Goal: Understand process/instructions

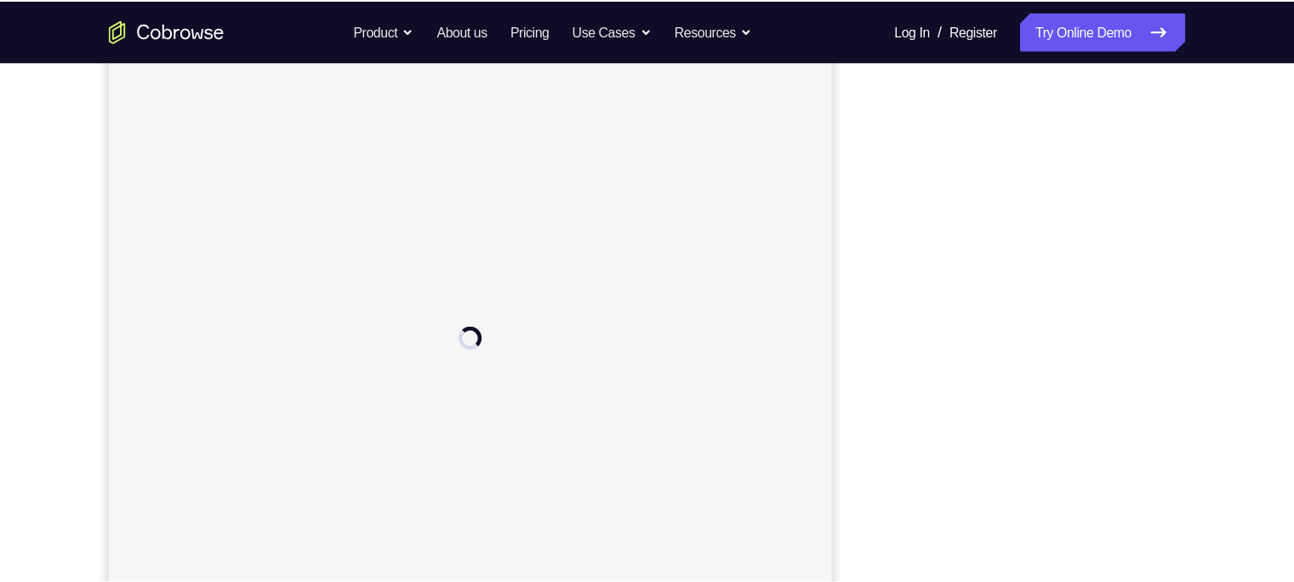
scroll to position [208, 0]
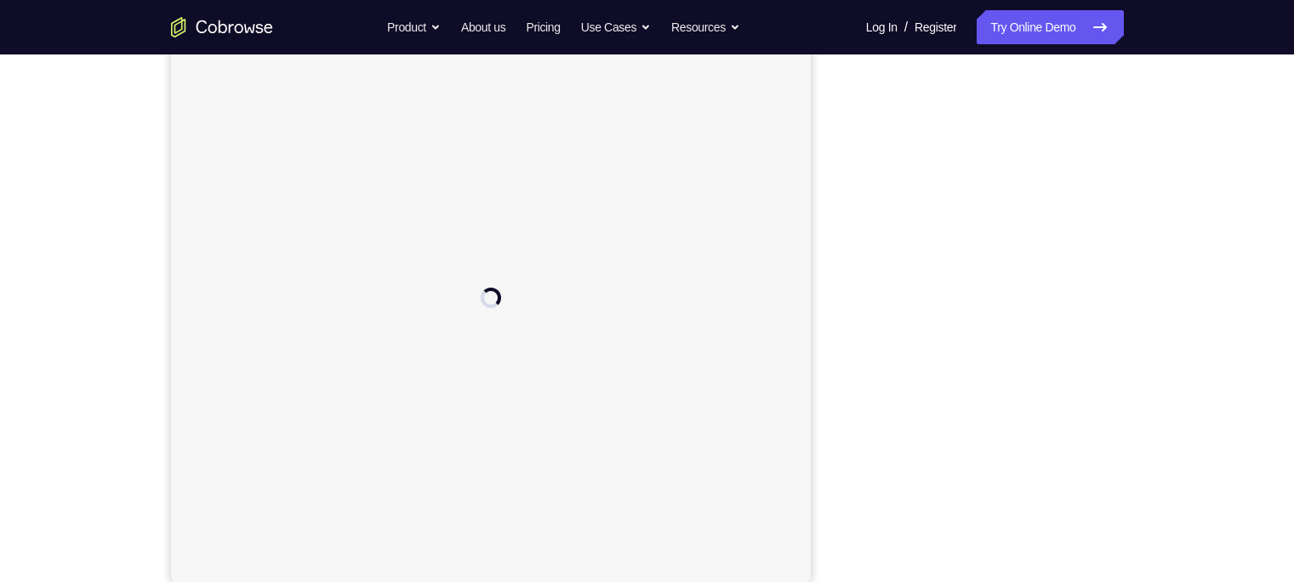
drag, startPoint x: 934, startPoint y: 58, endPoint x: 825, endPoint y: 165, distance: 153.4
click at [825, 165] on div "Your Support Agent Your Customer Web iOS Android" at bounding box center [647, 269] width 953 height 629
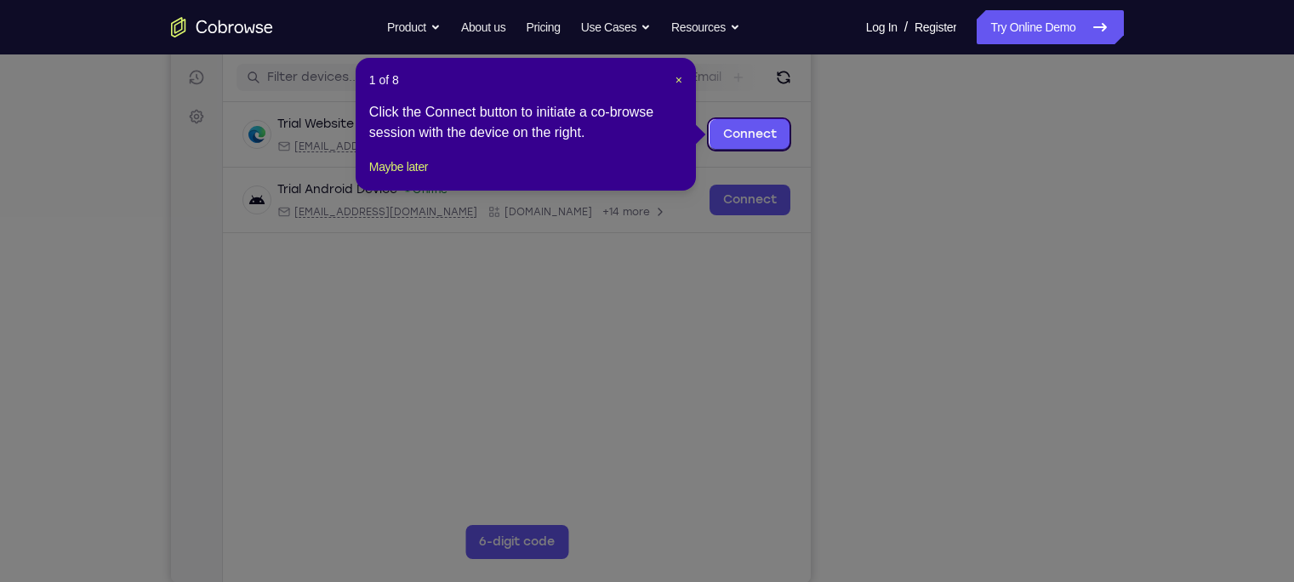
click at [1003, 455] on icon at bounding box center [655, 291] width 1310 height 582
click at [763, 138] on link "Connect" at bounding box center [749, 134] width 81 height 31
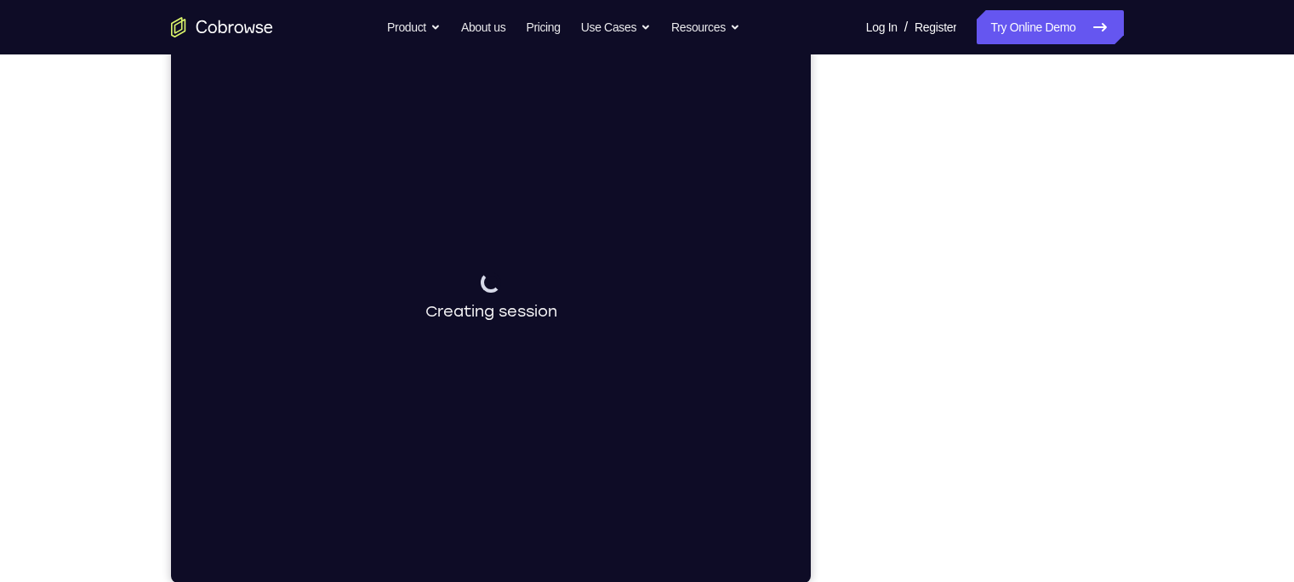
click at [837, 187] on div "Your Support Agent Your Customer Web iOS Android" at bounding box center [647, 269] width 953 height 629
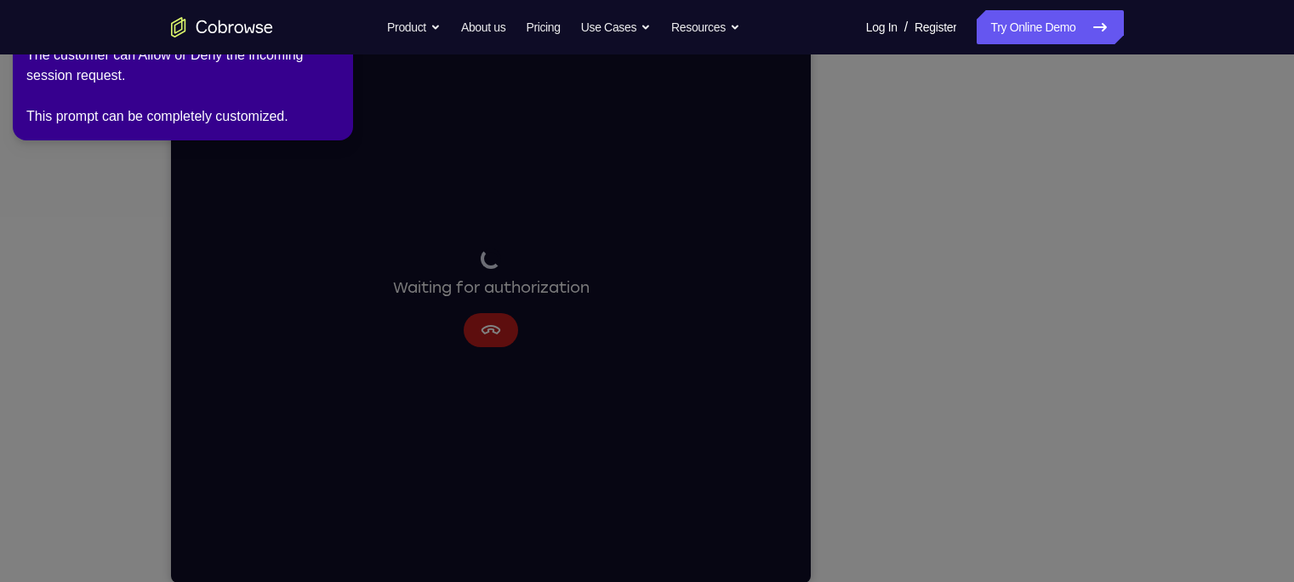
click at [812, 233] on icon at bounding box center [651, 287] width 1317 height 589
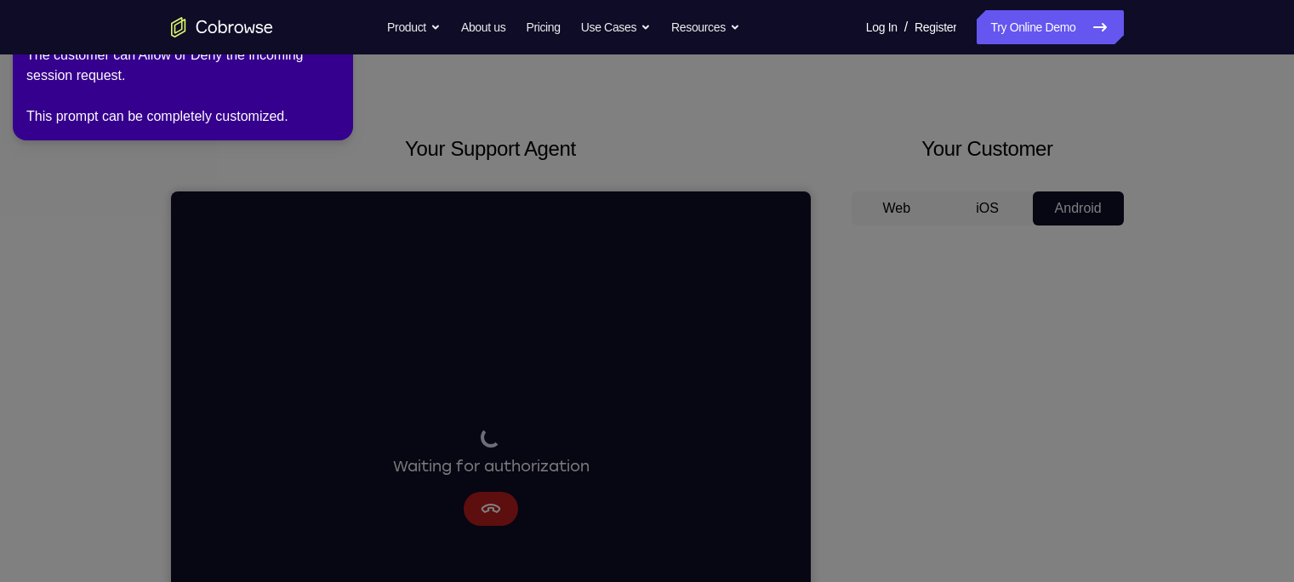
scroll to position [0, 0]
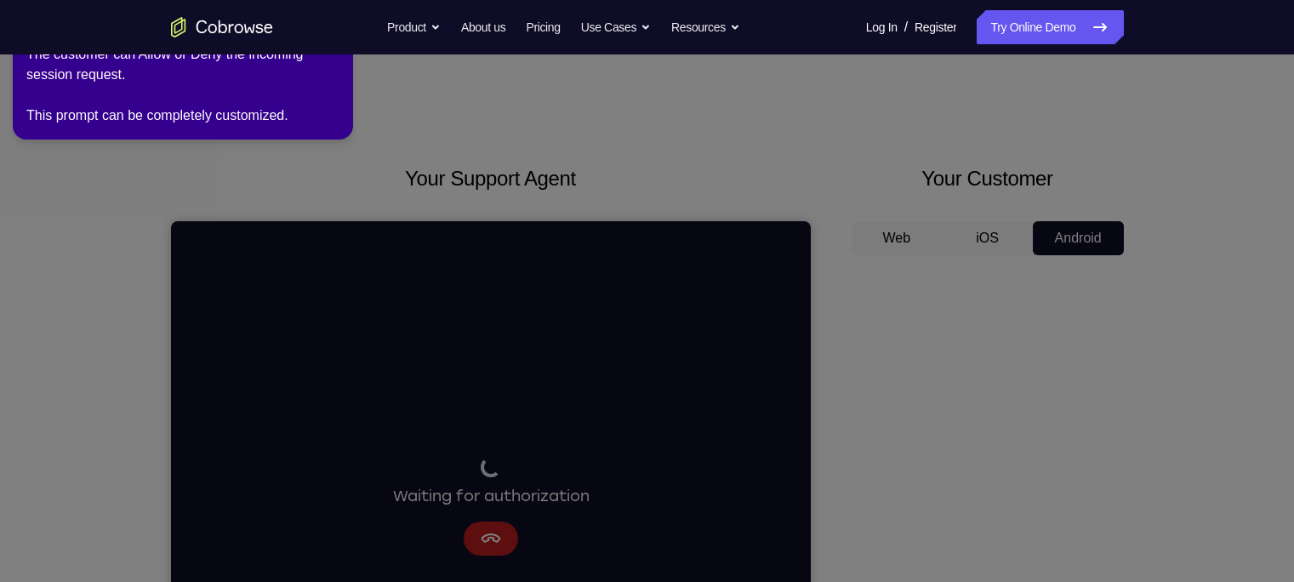
click at [857, 165] on icon at bounding box center [651, 287] width 1317 height 589
click at [189, 81] on div "The customer can Allow or Deny the incoming session request. This prompt can be…" at bounding box center [182, 85] width 313 height 82
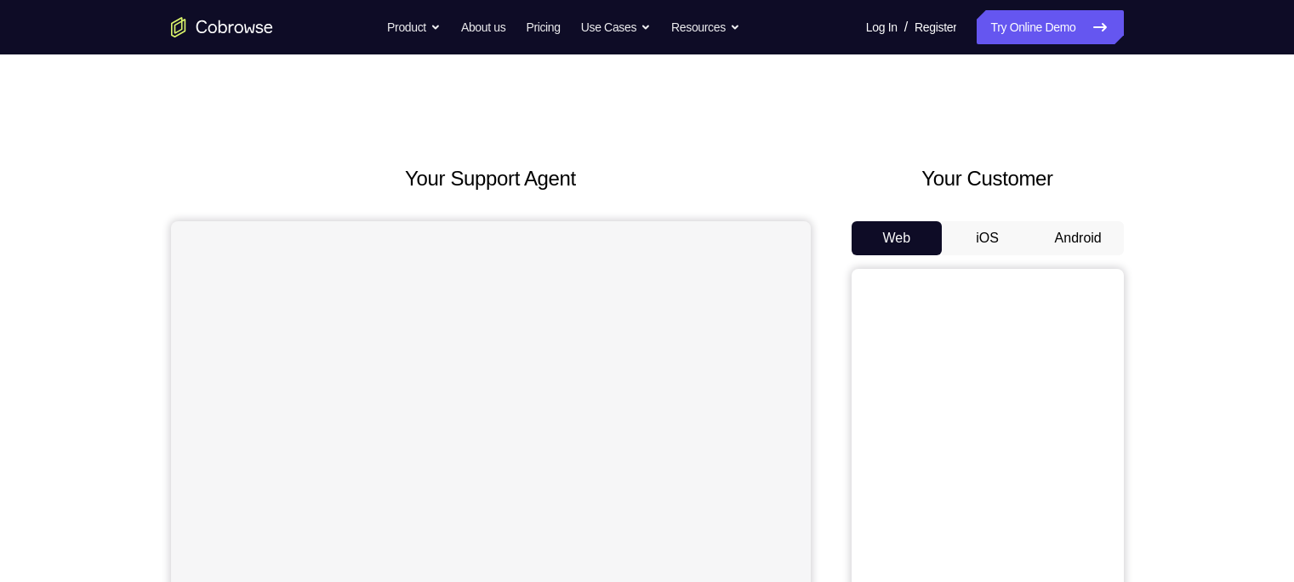
click at [1088, 232] on button "Android" at bounding box center [1078, 238] width 91 height 34
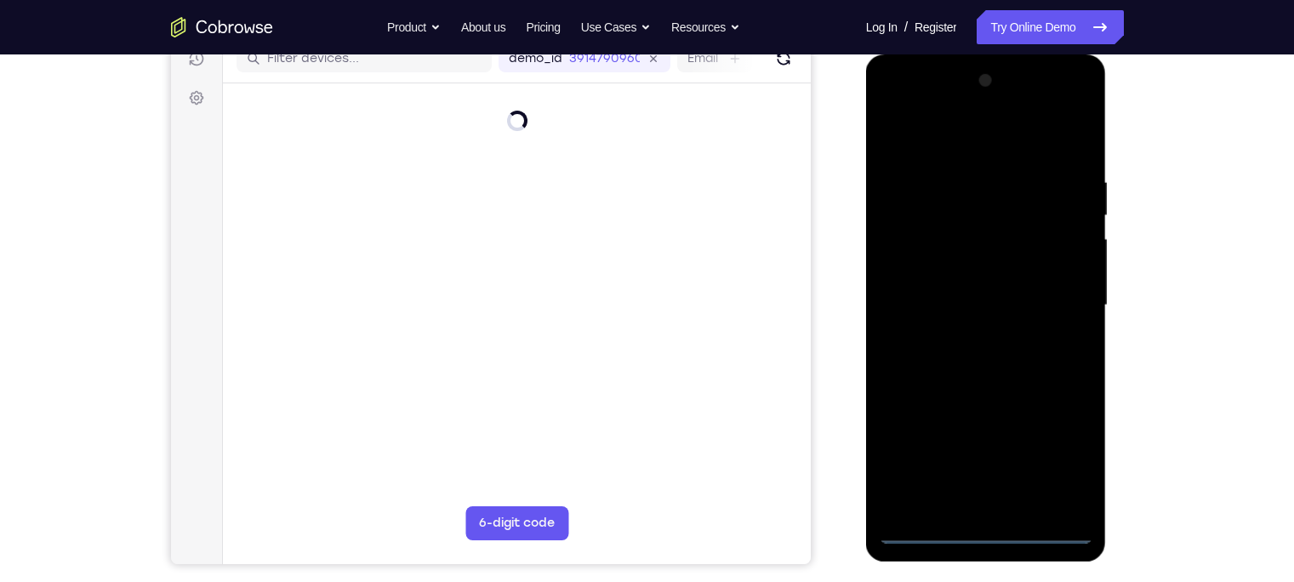
click at [1055, 528] on div at bounding box center [986, 305] width 214 height 477
click at [1039, 528] on div at bounding box center [986, 305] width 214 height 477
click at [1051, 534] on div at bounding box center [986, 305] width 214 height 477
click at [987, 522] on div at bounding box center [986, 305] width 214 height 477
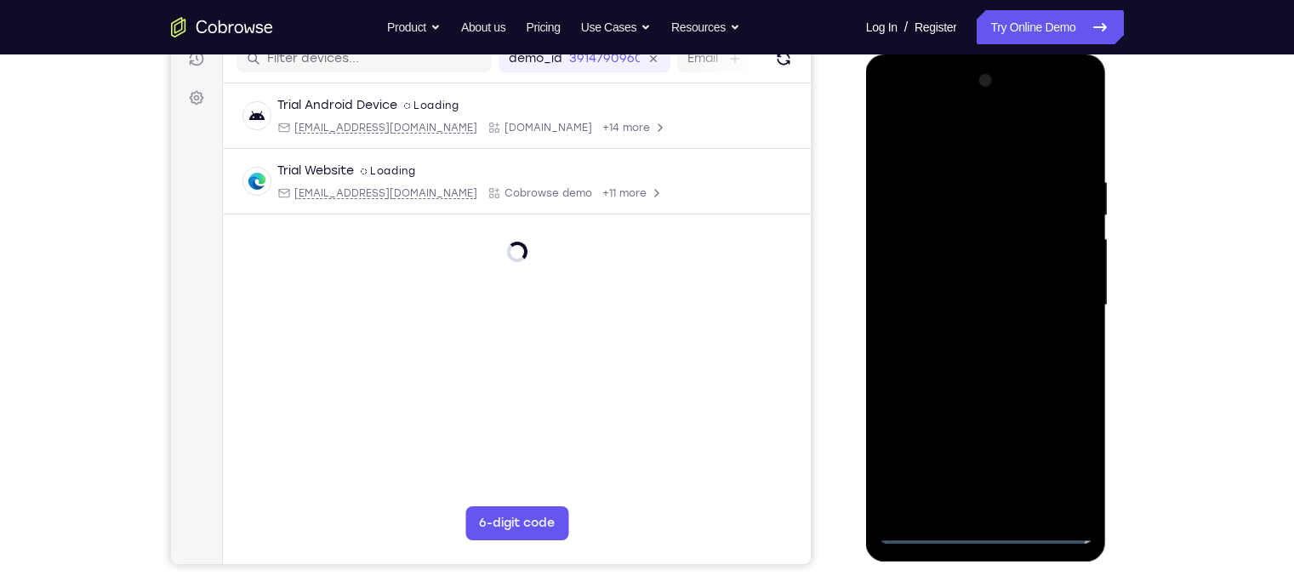
click at [985, 534] on div at bounding box center [986, 305] width 214 height 477
click at [985, 530] on div at bounding box center [986, 305] width 214 height 477
click at [988, 528] on div at bounding box center [986, 305] width 214 height 477
click at [984, 528] on div at bounding box center [986, 305] width 214 height 477
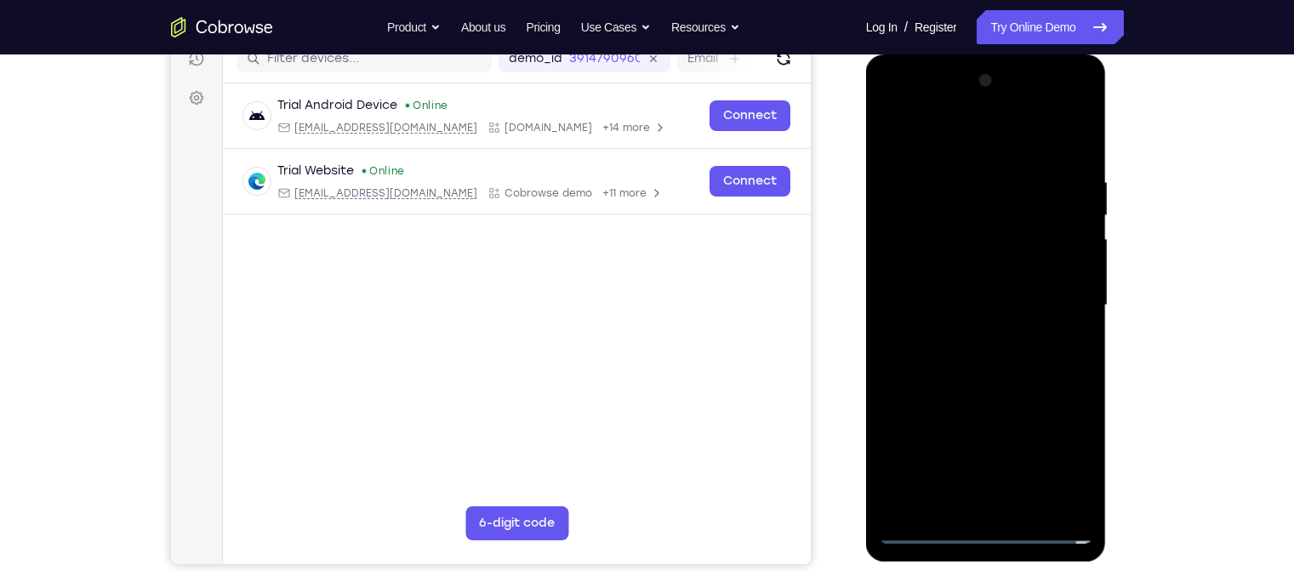
click at [922, 526] on div at bounding box center [986, 305] width 214 height 477
click at [999, 523] on div at bounding box center [986, 305] width 214 height 477
click at [992, 528] on div at bounding box center [986, 305] width 214 height 477
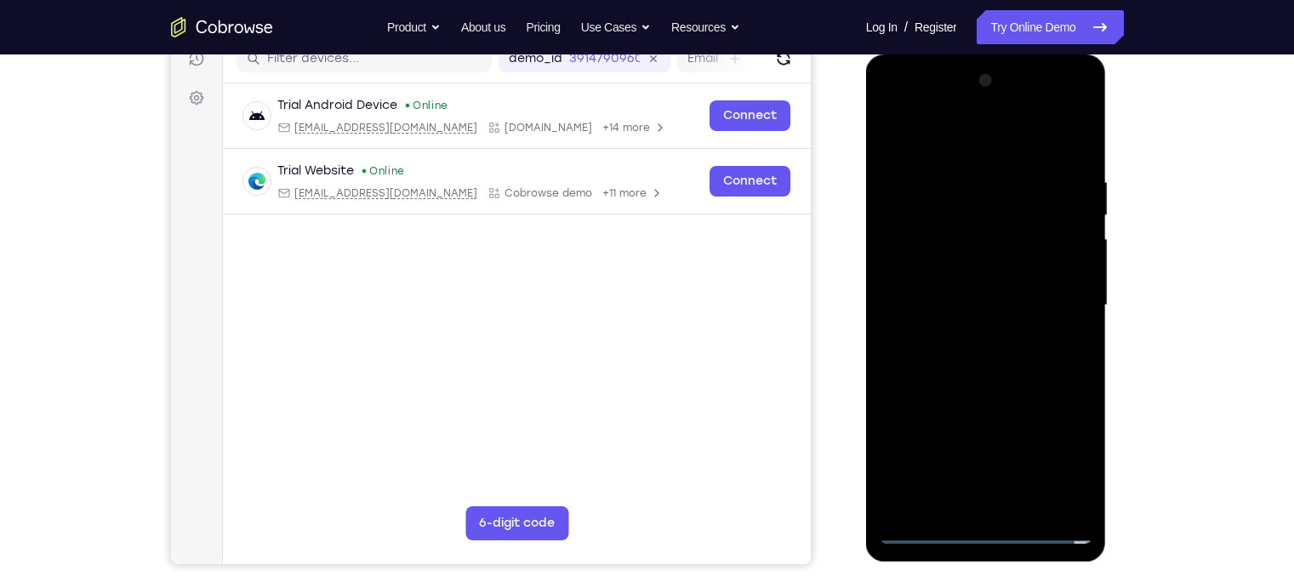
click at [992, 528] on div at bounding box center [986, 305] width 214 height 477
click at [1072, 283] on div at bounding box center [986, 305] width 214 height 477
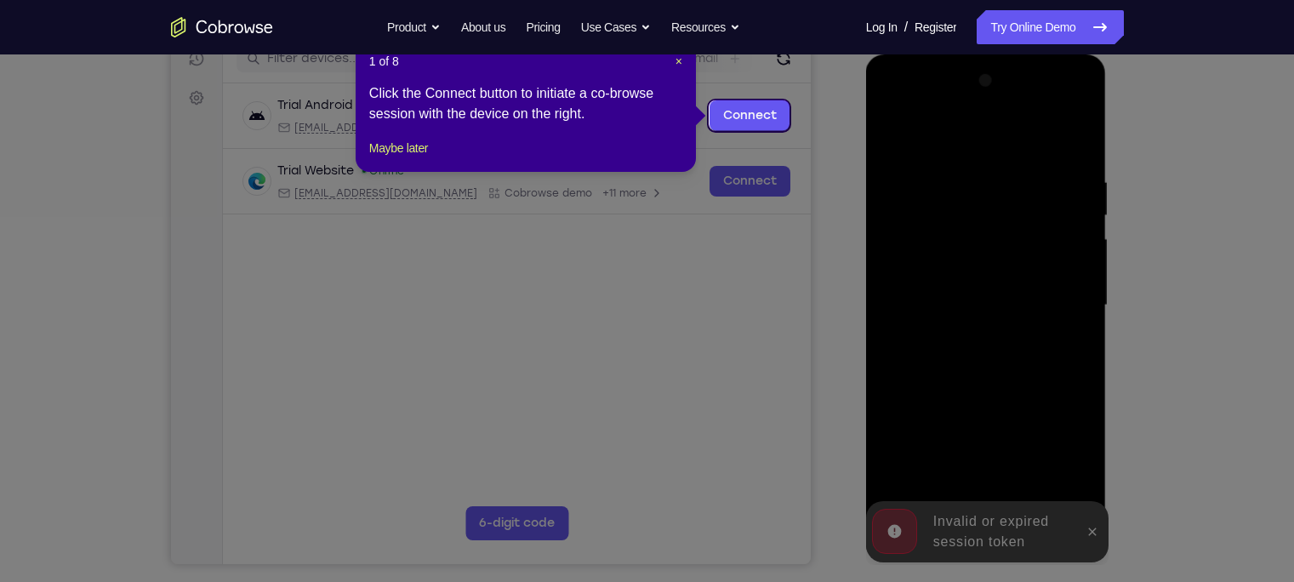
scroll to position [216, 0]
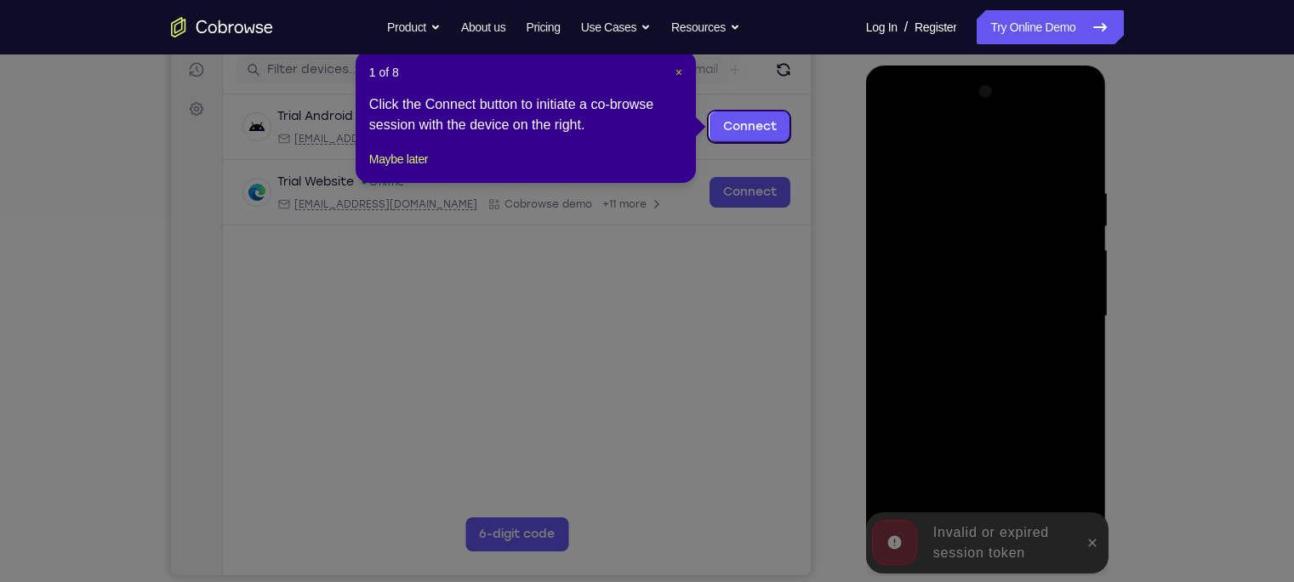
click at [676, 66] on span "×" at bounding box center [679, 73] width 7 height 14
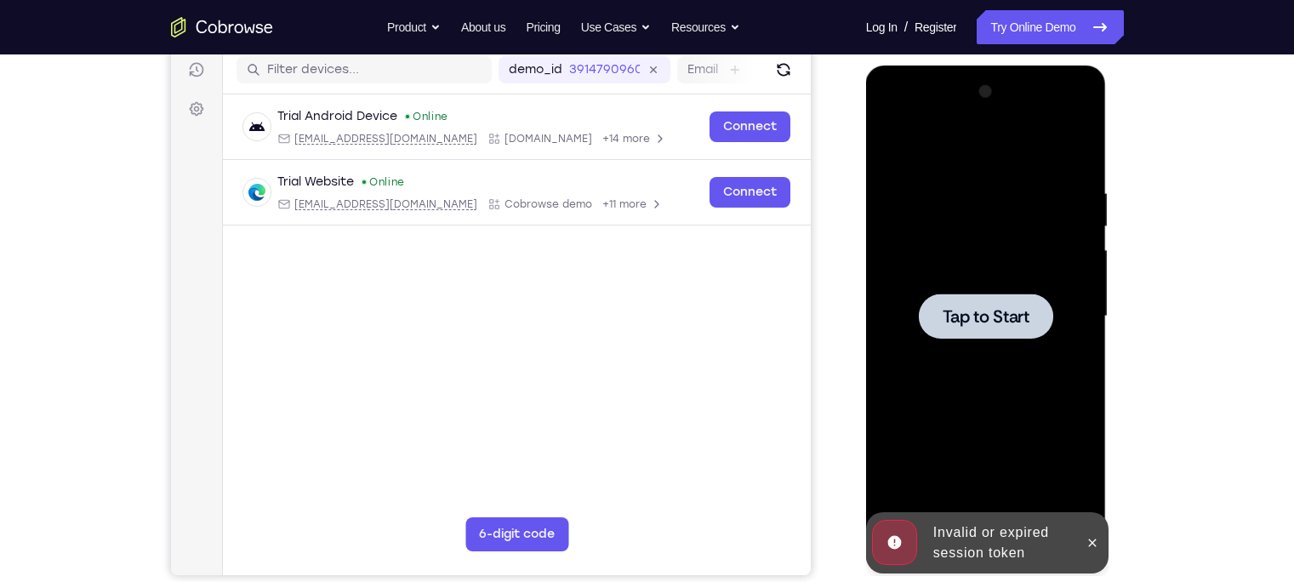
click at [1008, 312] on span "Tap to Start" at bounding box center [986, 316] width 87 height 17
click at [1095, 545] on icon at bounding box center [1093, 543] width 8 height 8
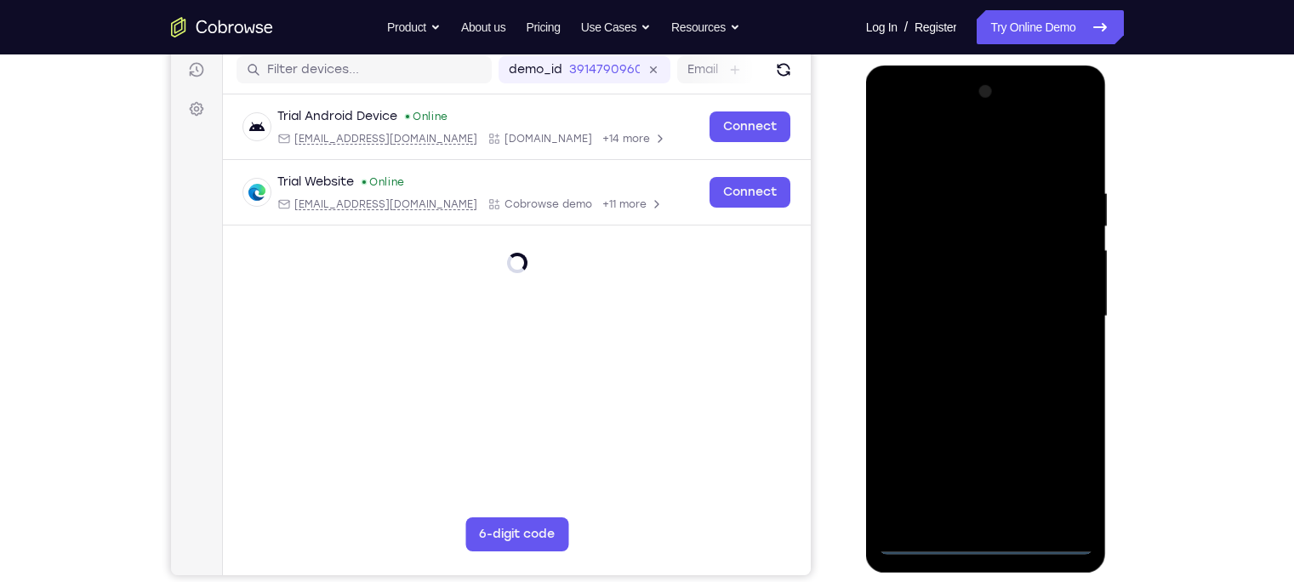
click at [985, 539] on div at bounding box center [986, 316] width 214 height 477
click at [989, 538] on div at bounding box center [986, 316] width 214 height 477
click at [1059, 459] on div at bounding box center [986, 316] width 214 height 477
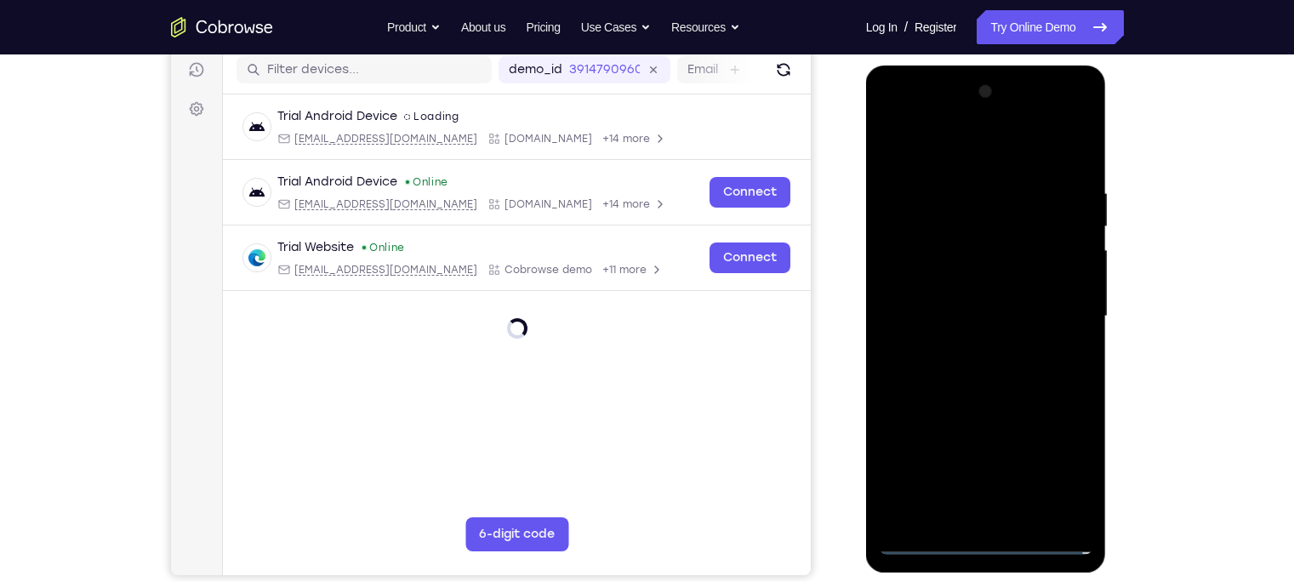
click at [1068, 470] on div at bounding box center [986, 316] width 214 height 477
click at [1062, 464] on div at bounding box center [986, 316] width 214 height 477
click at [1064, 470] on div at bounding box center [986, 316] width 214 height 477
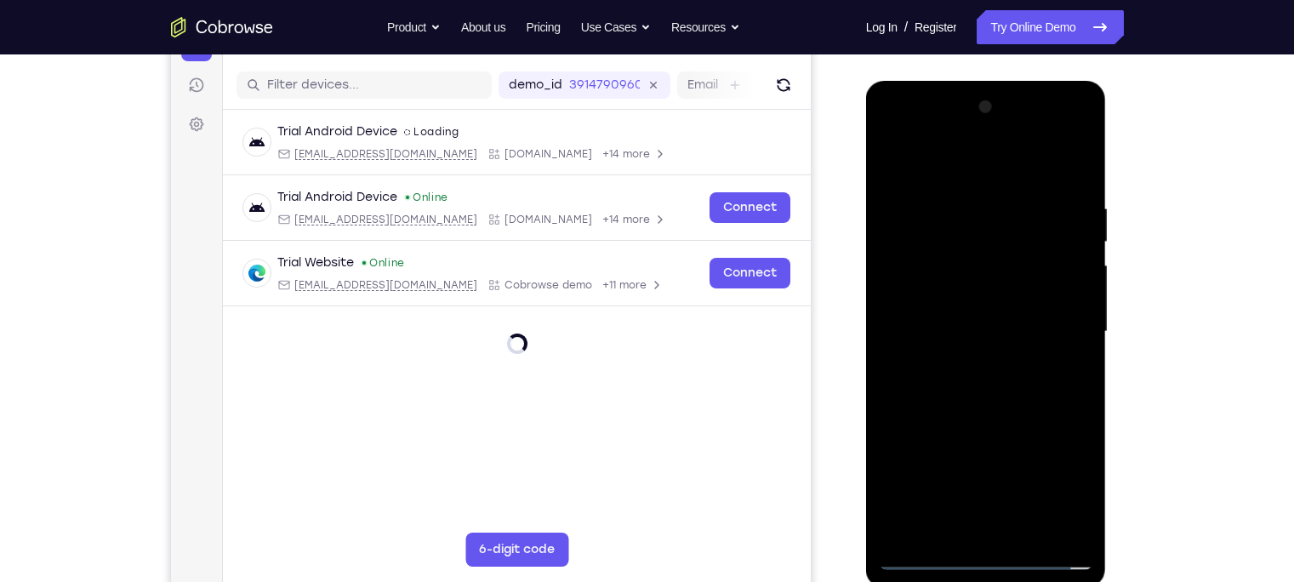
drag, startPoint x: 974, startPoint y: 234, endPoint x: 1161, endPoint y: 229, distance: 186.4
click at [1109, 229] on html "Online web based iOS Simulators and Android Emulators. Run iPhone, iPad, Mobile…" at bounding box center [987, 336] width 243 height 511
click at [1059, 482] on div at bounding box center [986, 331] width 214 height 477
click at [1009, 381] on div at bounding box center [986, 331] width 214 height 477
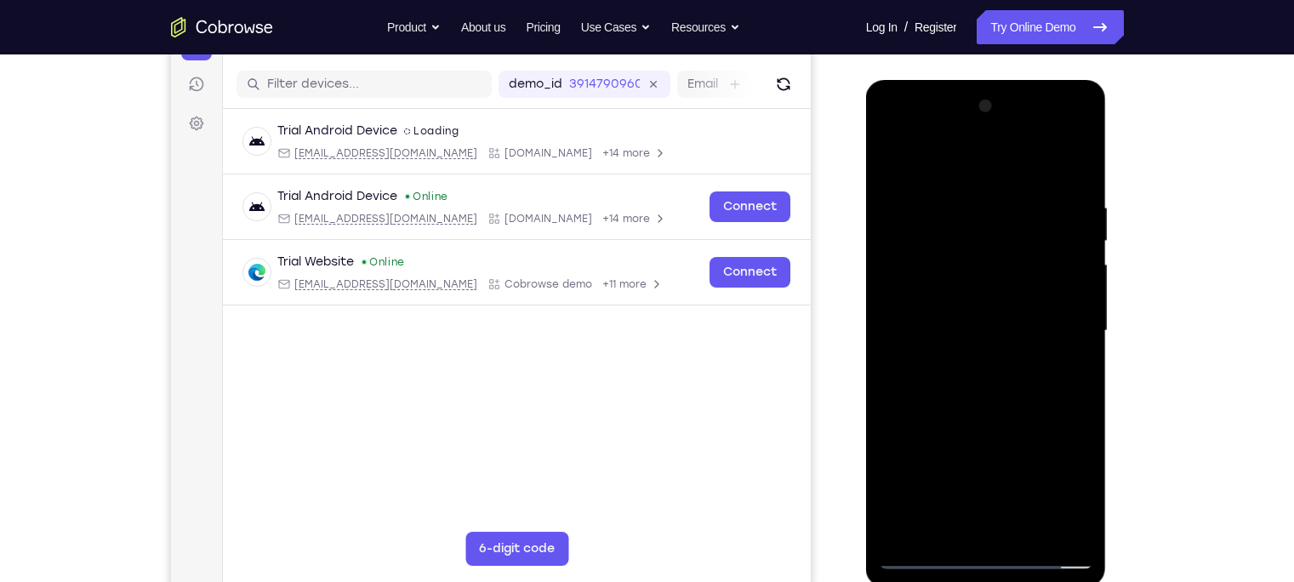
click at [1075, 486] on div at bounding box center [986, 331] width 214 height 477
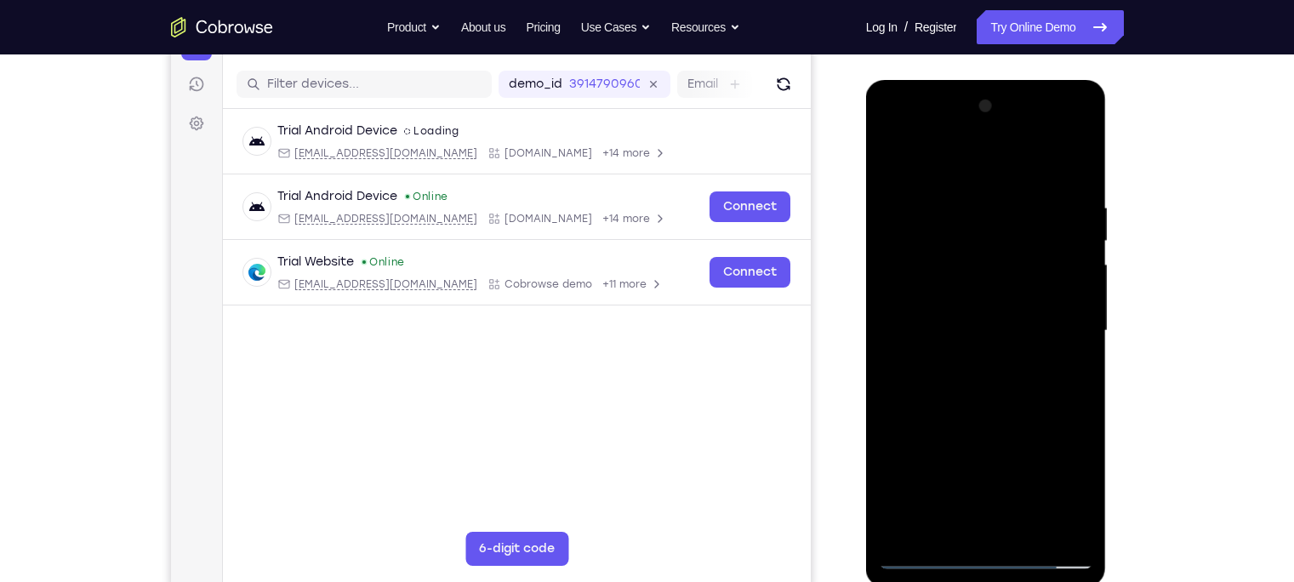
click at [1187, 179] on div "Your Support Agent Your Customer Web iOS Android Next Steps We’d be happy to gi…" at bounding box center [647, 414] width 1089 height 1122
click at [1069, 484] on div at bounding box center [986, 331] width 214 height 477
click at [1057, 473] on div at bounding box center [986, 331] width 214 height 477
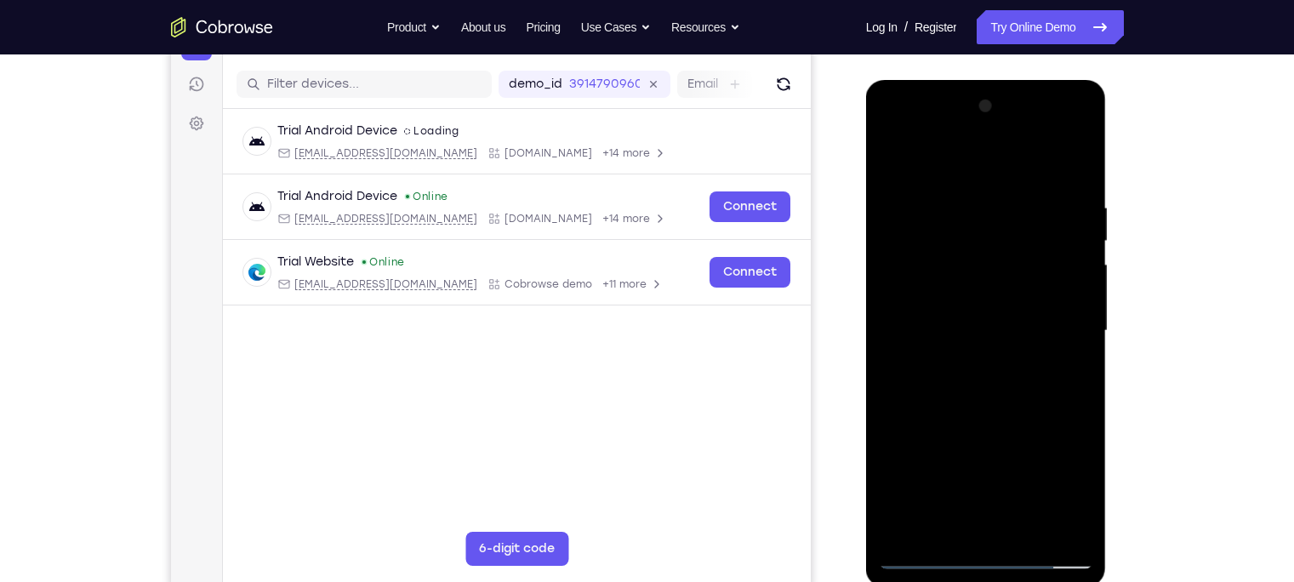
click at [1057, 473] on div at bounding box center [986, 331] width 214 height 477
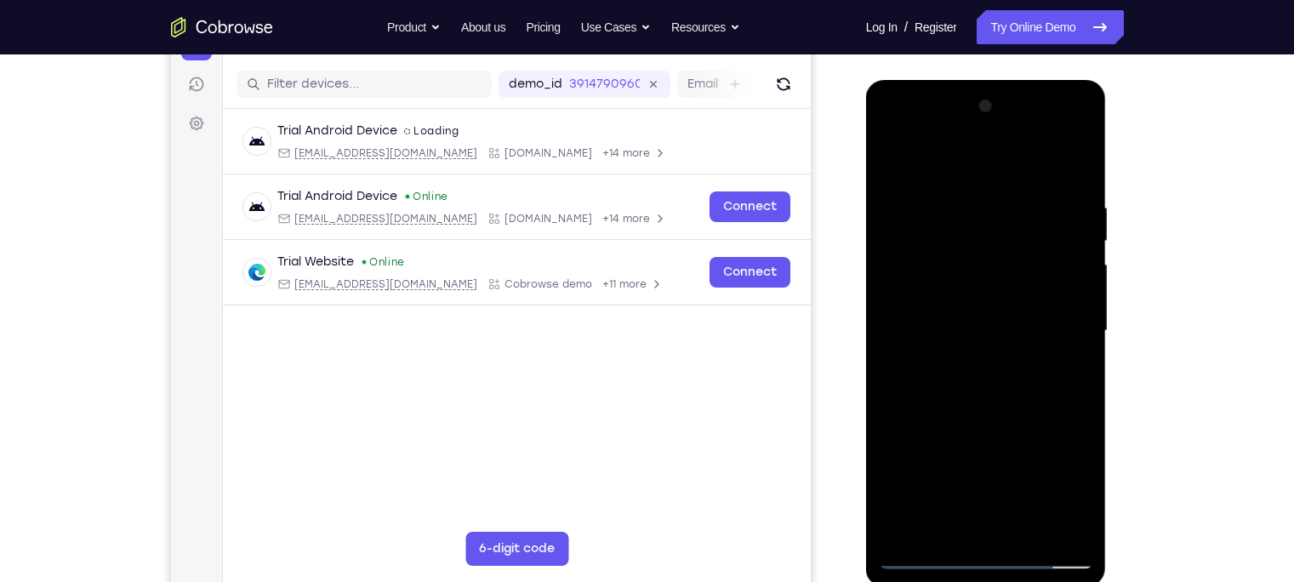
click at [1057, 473] on div at bounding box center [986, 331] width 214 height 477
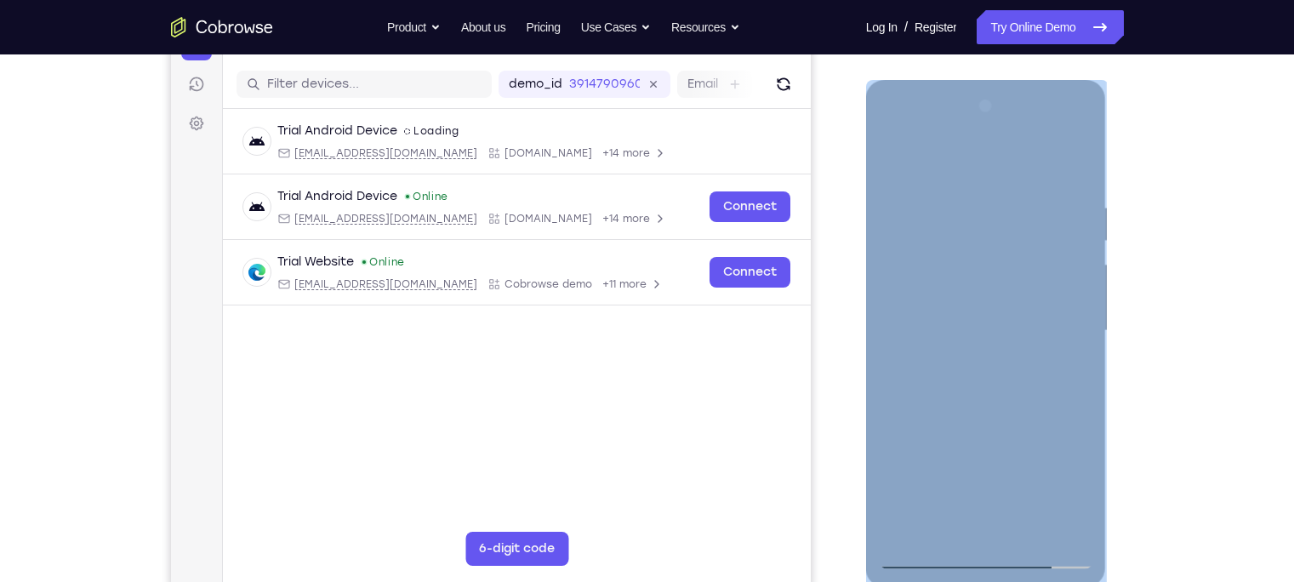
drag, startPoint x: 1057, startPoint y: 473, endPoint x: 878, endPoint y: 396, distance: 194.8
click at [878, 396] on div at bounding box center [986, 333] width 241 height 507
drag, startPoint x: 878, startPoint y: 396, endPoint x: 1056, endPoint y: 482, distance: 197.5
click at [1056, 482] on div at bounding box center [986, 331] width 214 height 477
click at [1060, 484] on div at bounding box center [986, 331] width 214 height 477
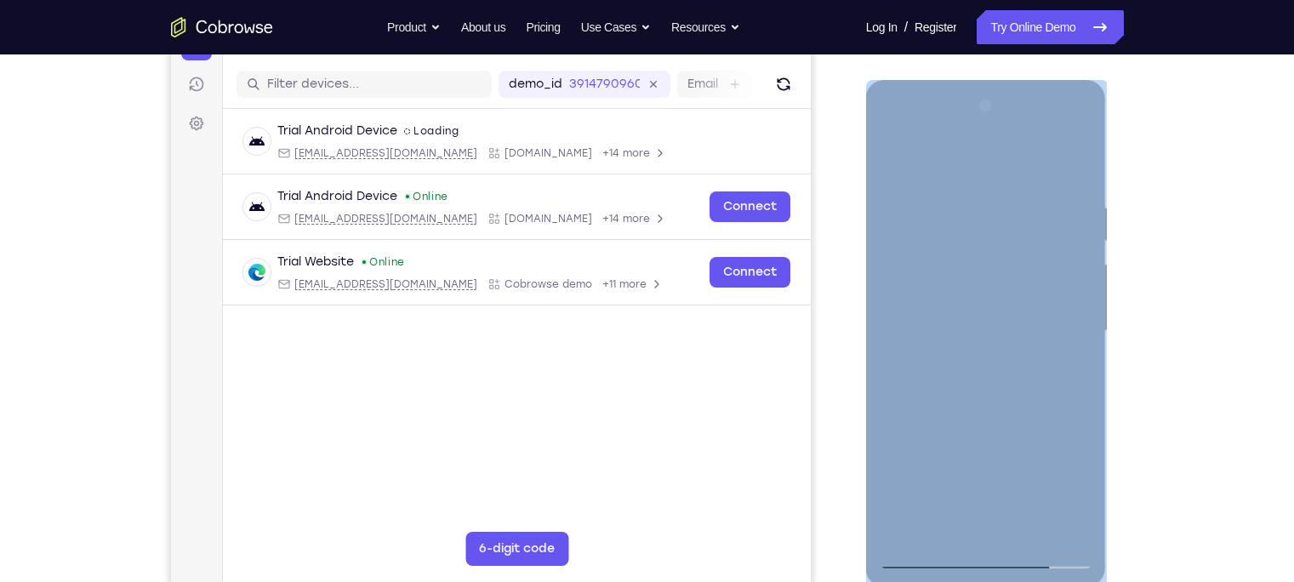
click at [1060, 484] on div at bounding box center [986, 331] width 214 height 477
click at [965, 160] on div at bounding box center [986, 331] width 214 height 477
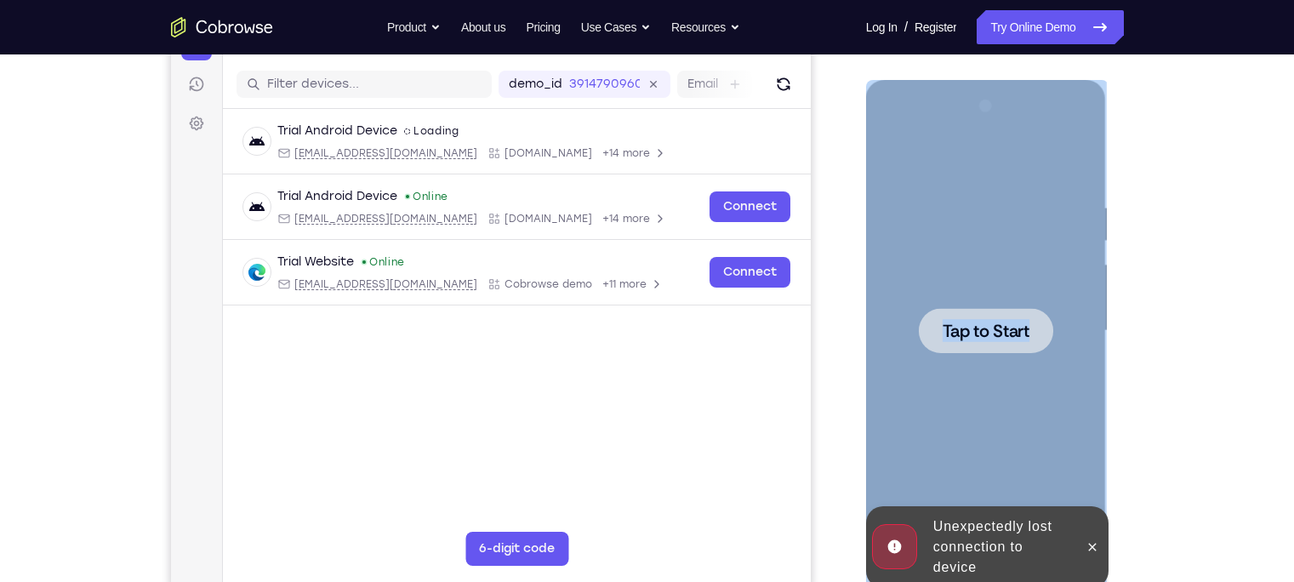
click at [988, 329] on span "Tap to Start" at bounding box center [986, 331] width 87 height 17
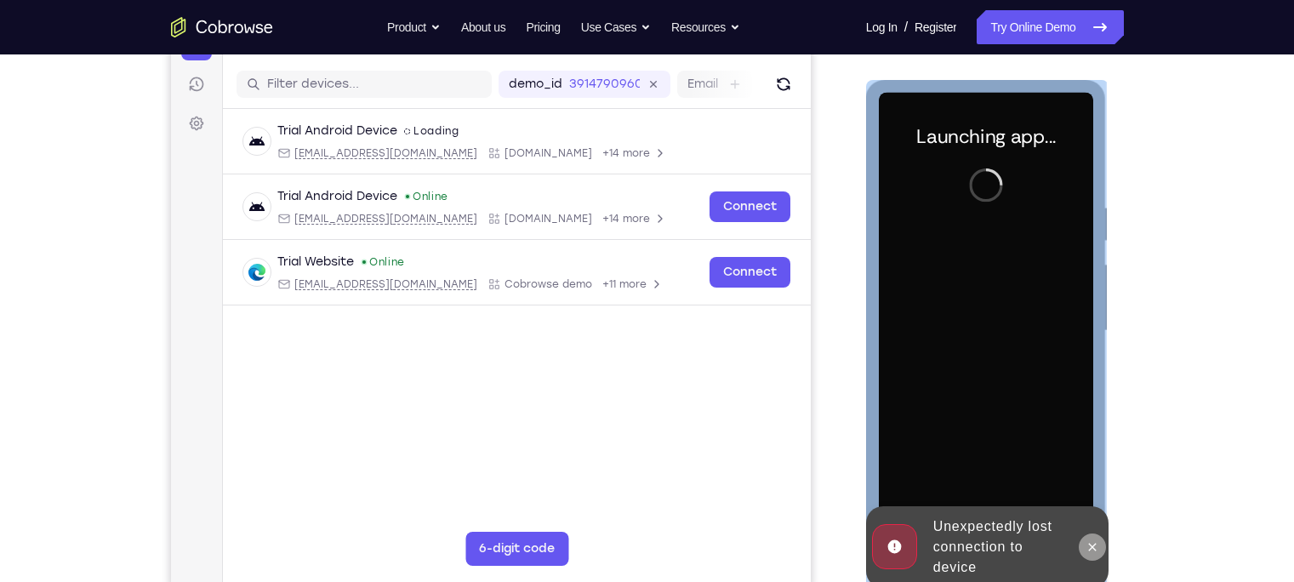
click at [1097, 545] on icon at bounding box center [1093, 547] width 14 height 14
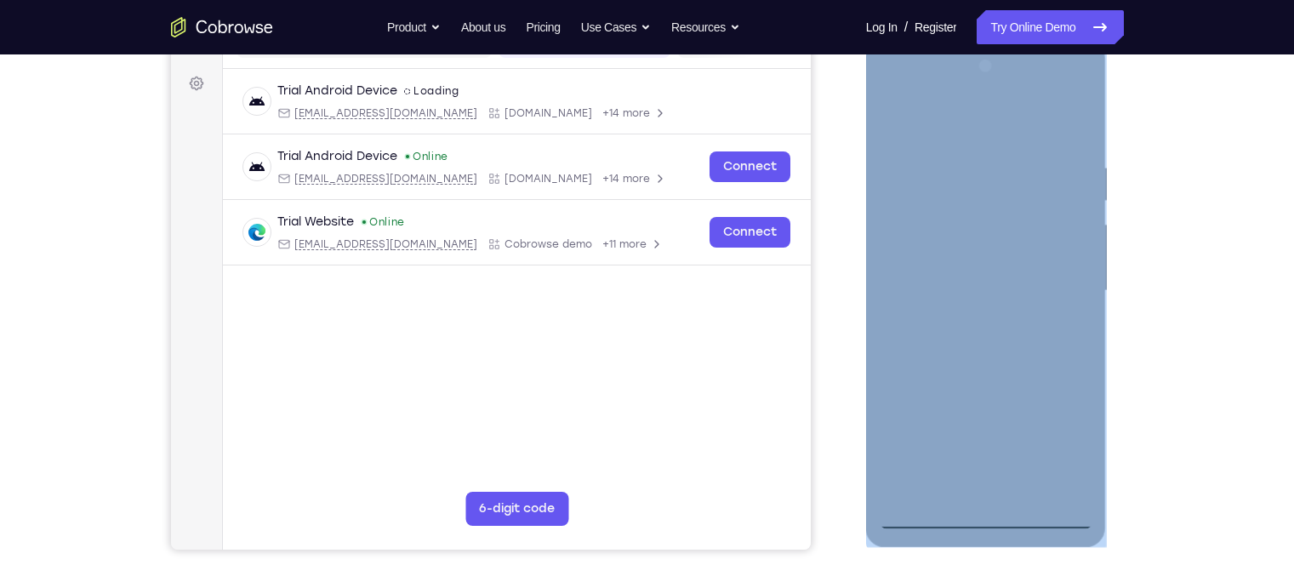
scroll to position [243, 0]
click at [981, 514] on div at bounding box center [986, 290] width 214 height 477
click at [991, 515] on div at bounding box center [986, 290] width 214 height 477
click at [985, 517] on div at bounding box center [986, 290] width 214 height 477
click at [1058, 431] on div at bounding box center [986, 290] width 214 height 477
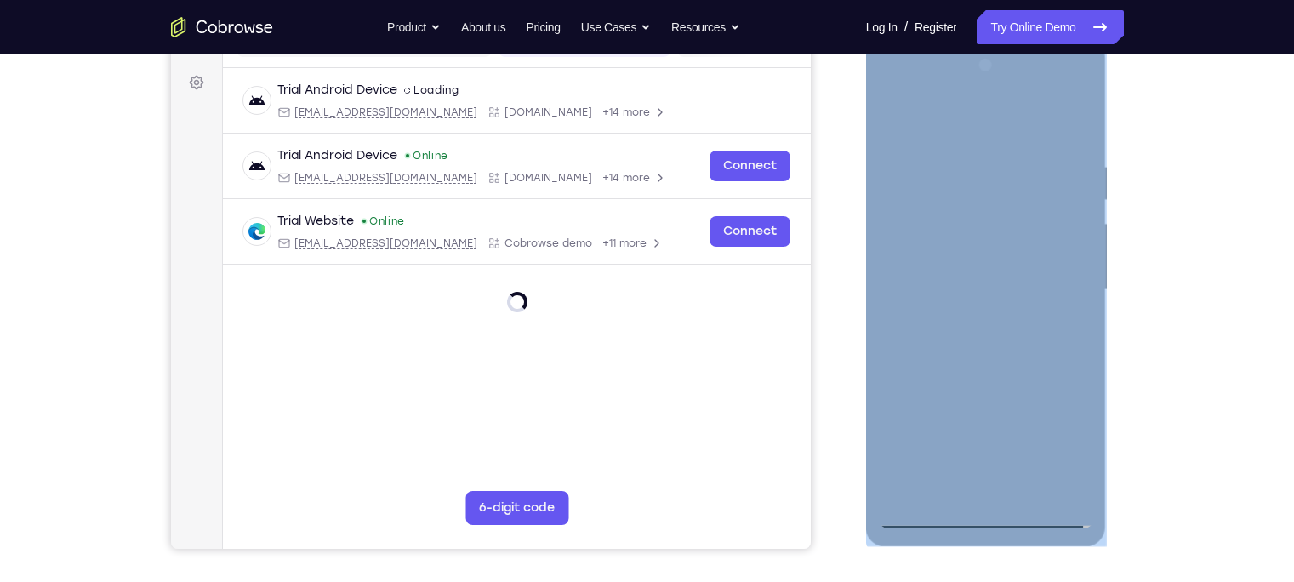
click at [1068, 447] on div at bounding box center [986, 290] width 214 height 477
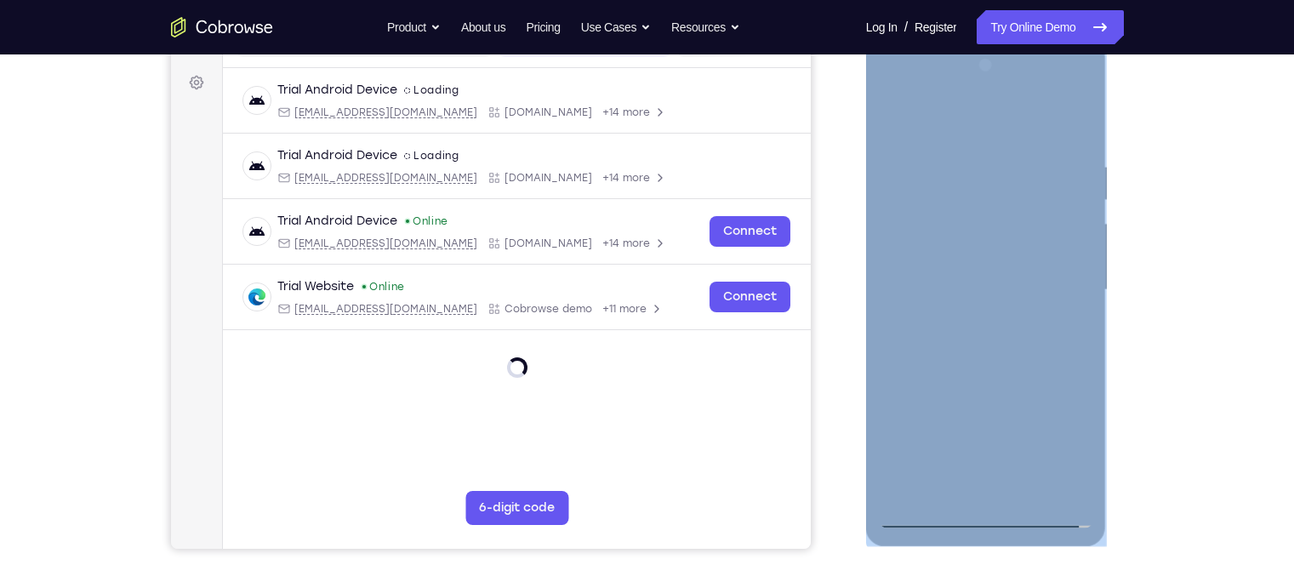
click at [1064, 443] on div at bounding box center [986, 290] width 214 height 477
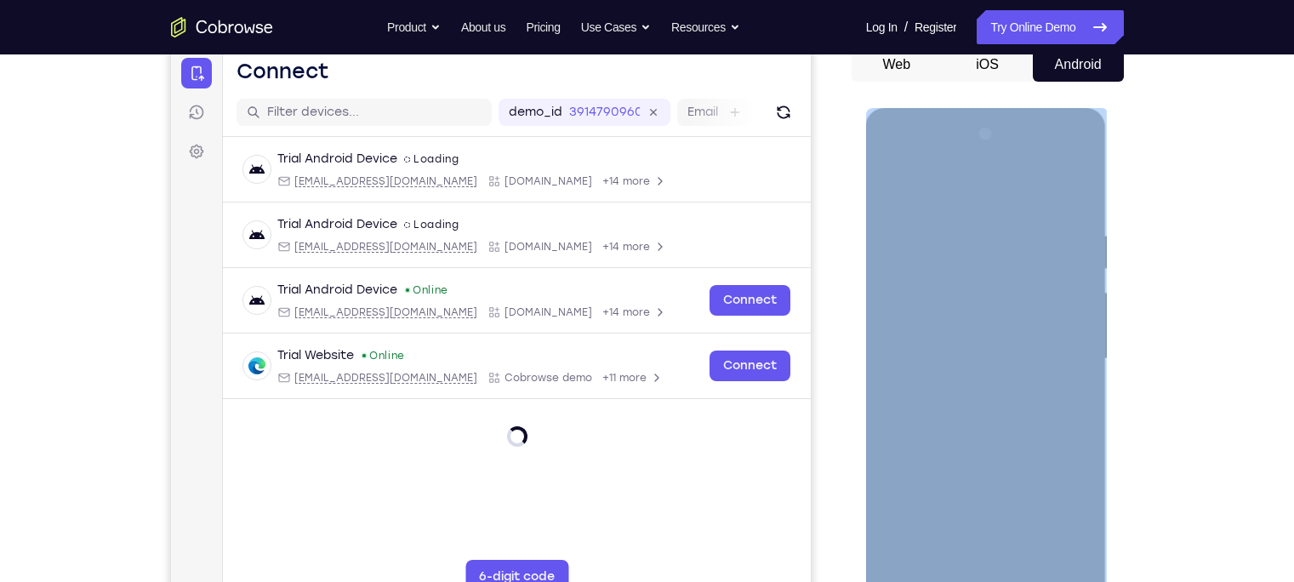
scroll to position [192, 0]
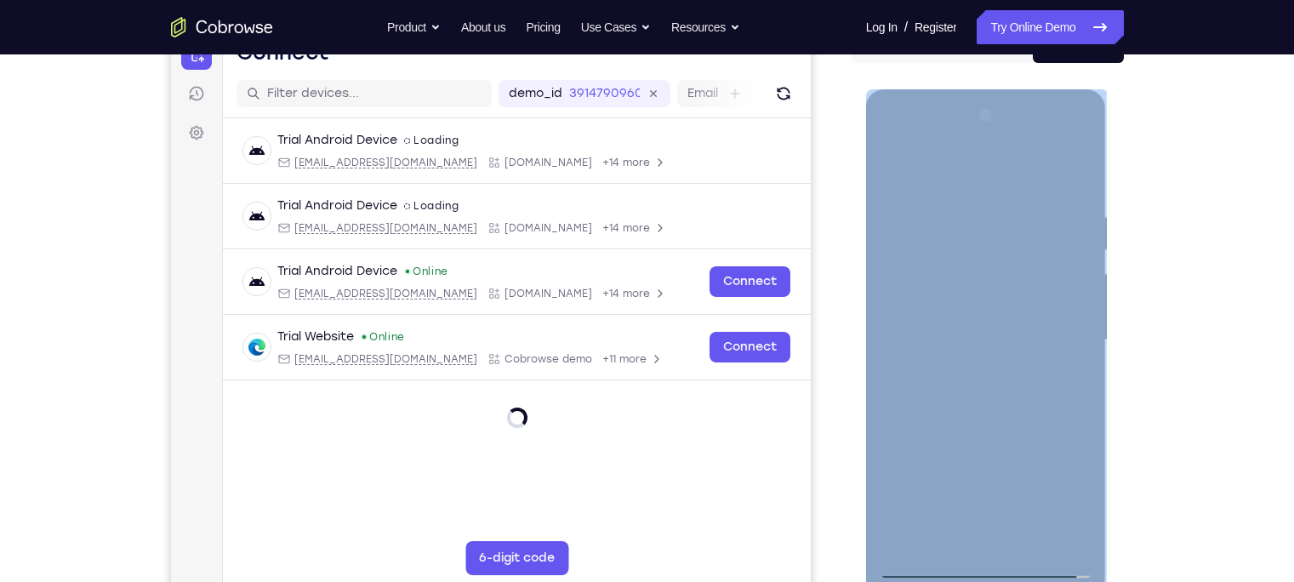
click at [1063, 490] on div at bounding box center [986, 340] width 214 height 477
click at [1062, 488] on div at bounding box center [986, 340] width 214 height 477
click at [991, 173] on div at bounding box center [986, 340] width 214 height 477
click at [1065, 341] on div at bounding box center [986, 340] width 214 height 477
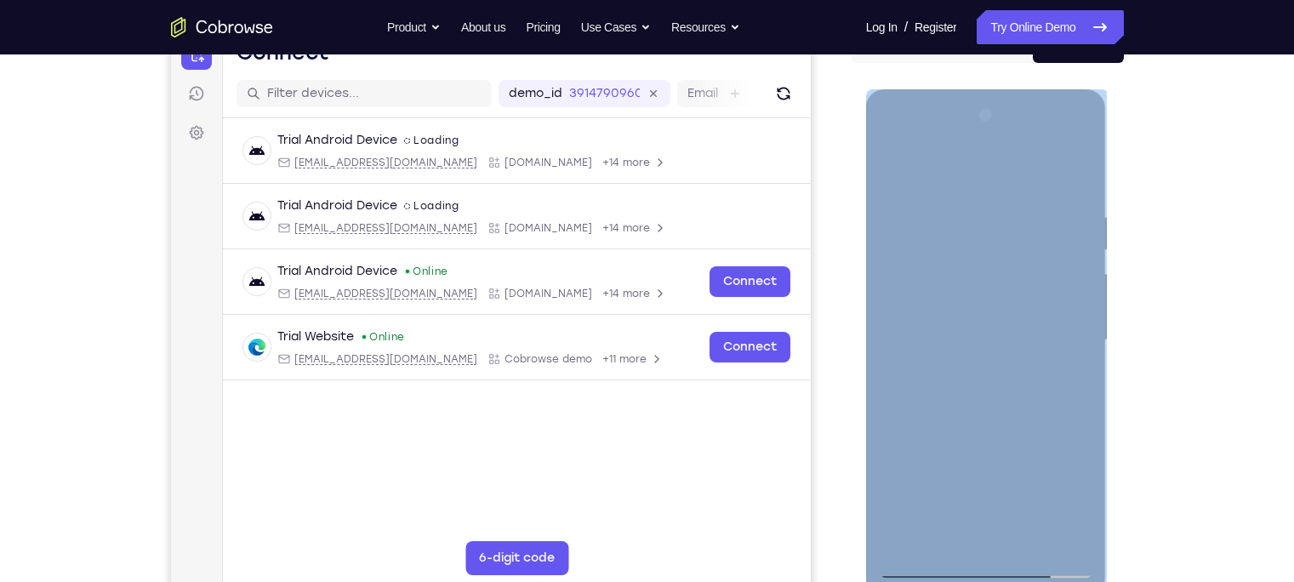
click at [1056, 329] on div at bounding box center [986, 340] width 214 height 477
click at [962, 367] on div at bounding box center [986, 340] width 214 height 477
click at [967, 324] on div at bounding box center [986, 340] width 214 height 477
click at [967, 320] on div at bounding box center [986, 340] width 214 height 477
click at [995, 281] on div at bounding box center [986, 340] width 214 height 477
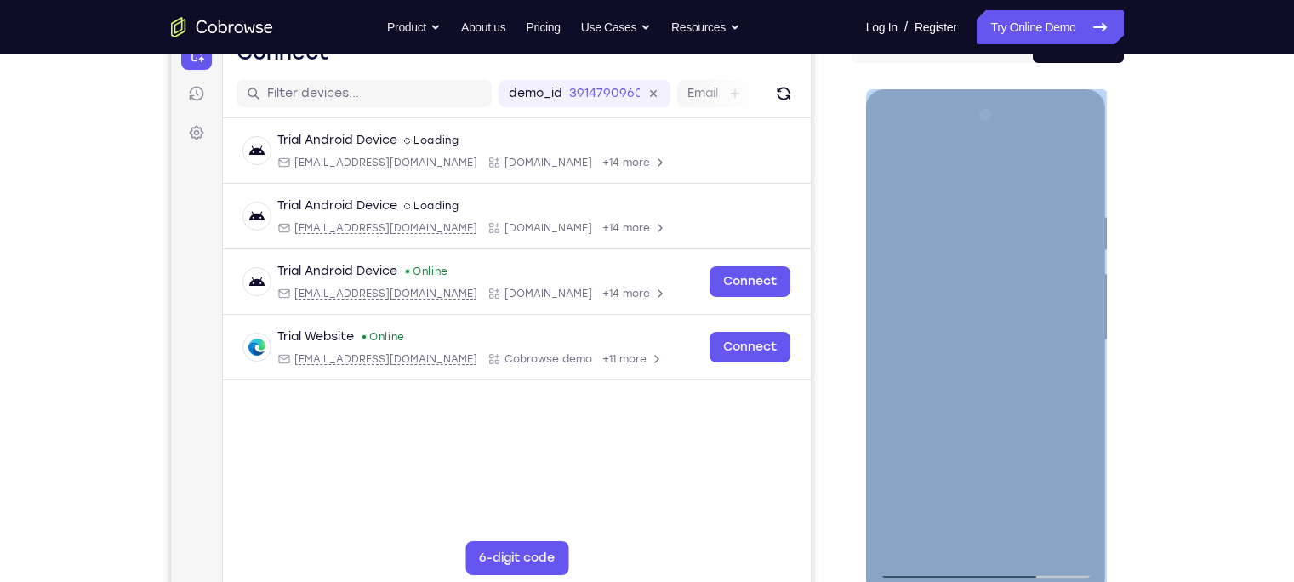
click at [979, 272] on div at bounding box center [986, 340] width 214 height 477
drag, startPoint x: 979, startPoint y: 272, endPoint x: 949, endPoint y: 273, distance: 29.8
click at [949, 273] on div at bounding box center [986, 340] width 214 height 477
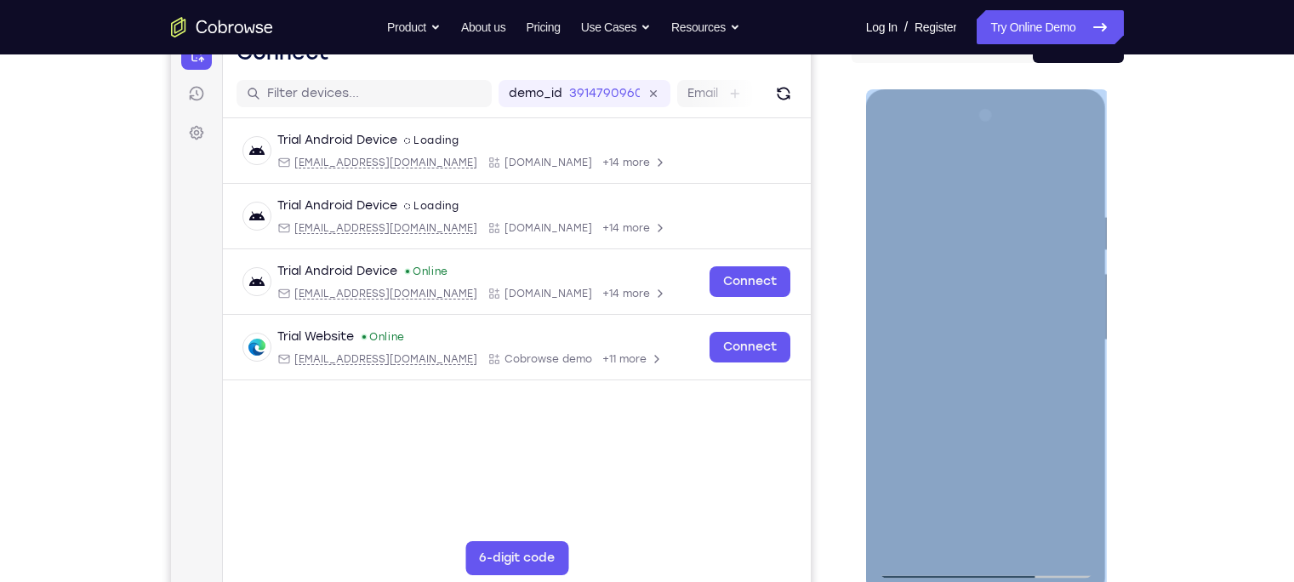
click at [949, 273] on div at bounding box center [986, 340] width 214 height 477
drag, startPoint x: 949, startPoint y: 273, endPoint x: 936, endPoint y: 274, distance: 12.8
click at [936, 274] on div at bounding box center [986, 340] width 214 height 477
click at [936, 272] on div at bounding box center [986, 340] width 214 height 477
click at [1073, 265] on div at bounding box center [986, 340] width 214 height 477
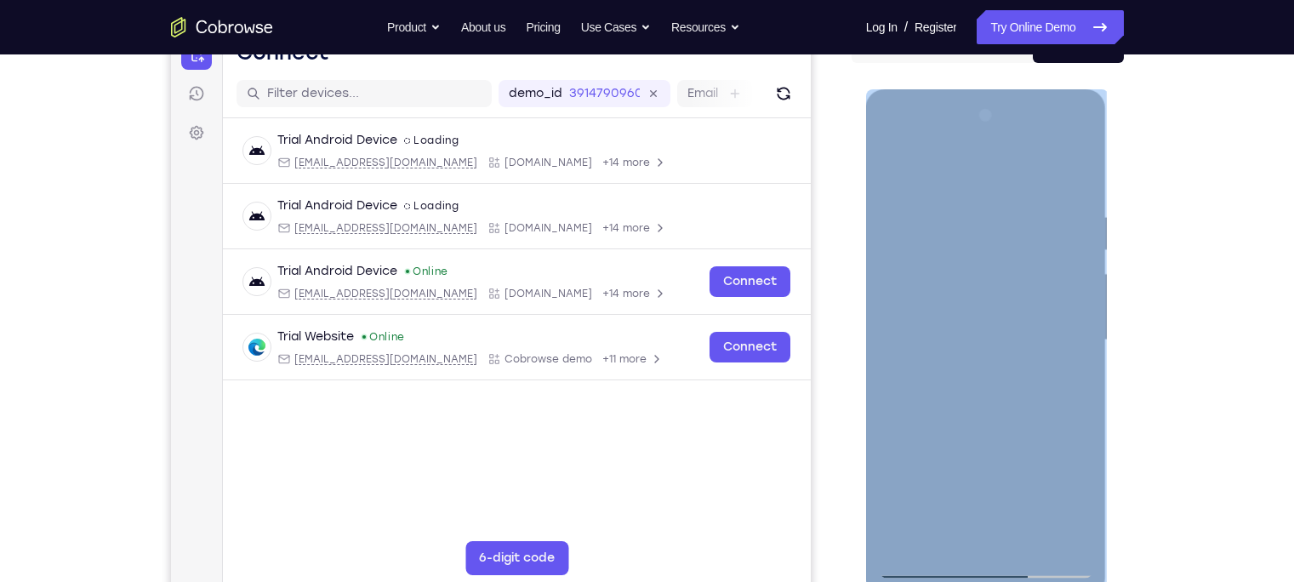
click at [985, 266] on div at bounding box center [986, 340] width 214 height 477
click at [951, 306] on div at bounding box center [986, 340] width 214 height 477
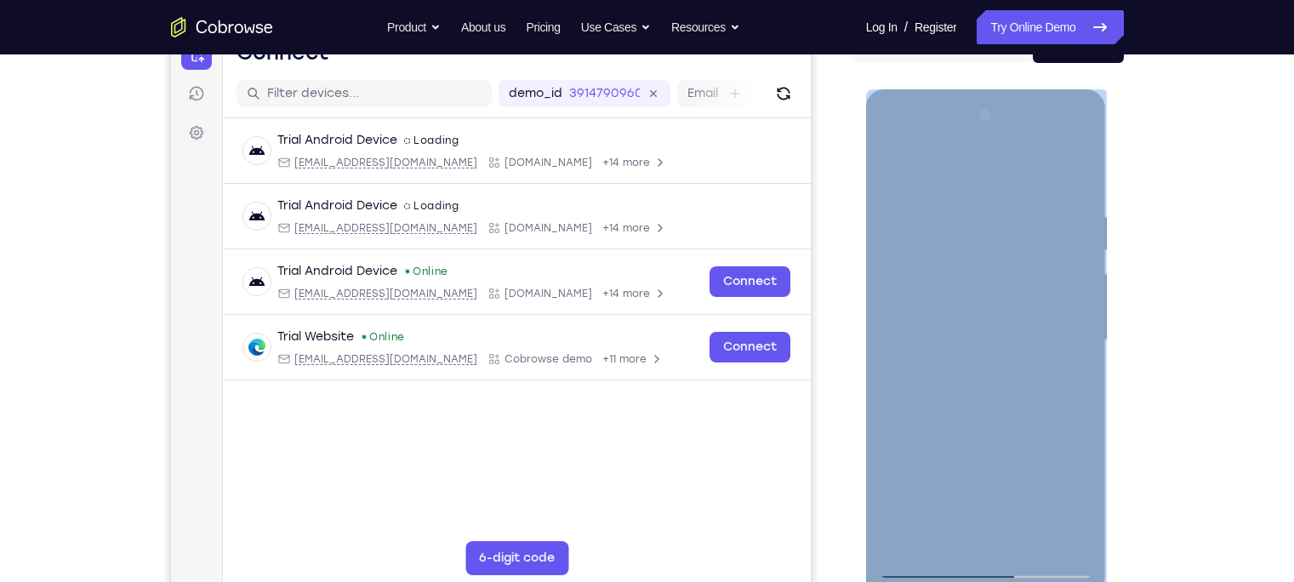
drag, startPoint x: 951, startPoint y: 306, endPoint x: 945, endPoint y: 340, distance: 34.6
click at [945, 340] on div at bounding box center [986, 340] width 214 height 477
click at [996, 334] on div at bounding box center [986, 340] width 214 height 477
click at [1031, 303] on div at bounding box center [986, 340] width 214 height 477
click at [976, 384] on div at bounding box center [986, 340] width 214 height 477
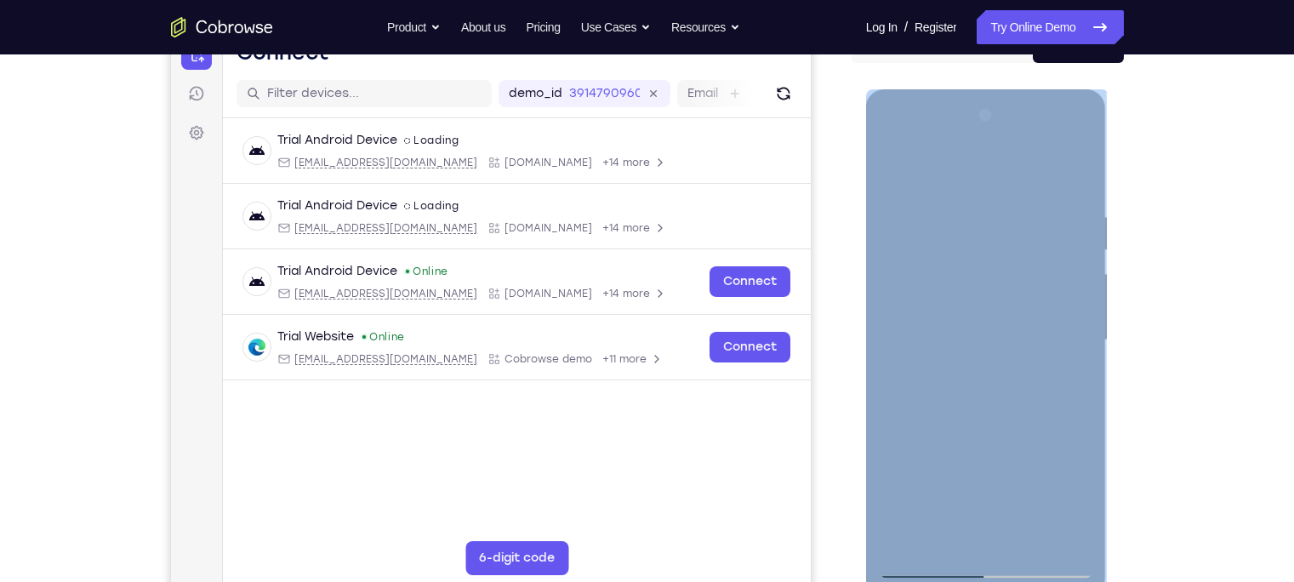
click at [986, 386] on div at bounding box center [986, 340] width 214 height 477
click at [966, 388] on div at bounding box center [986, 340] width 214 height 477
click at [975, 366] on div at bounding box center [986, 340] width 214 height 477
click at [965, 361] on div at bounding box center [986, 340] width 214 height 477
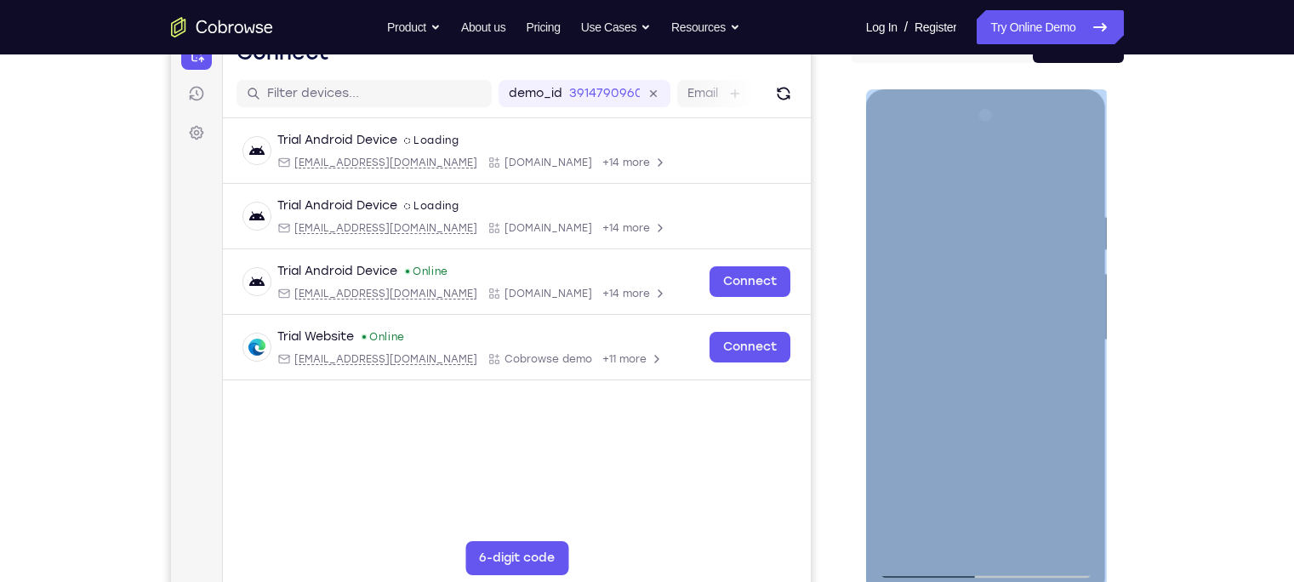
click at [965, 361] on div at bounding box center [986, 340] width 214 height 477
click at [962, 364] on div at bounding box center [986, 340] width 214 height 477
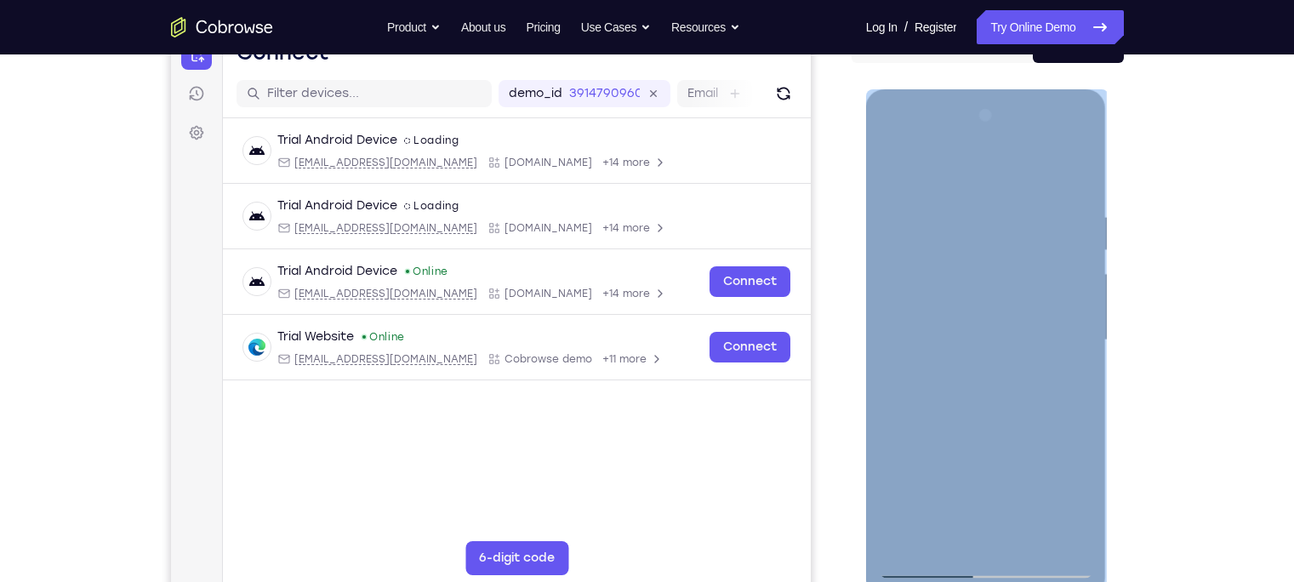
click at [962, 364] on div at bounding box center [986, 340] width 214 height 477
click at [962, 363] on div at bounding box center [986, 340] width 214 height 477
click at [979, 382] on div at bounding box center [986, 340] width 214 height 477
